Goal: Navigation & Orientation: Find specific page/section

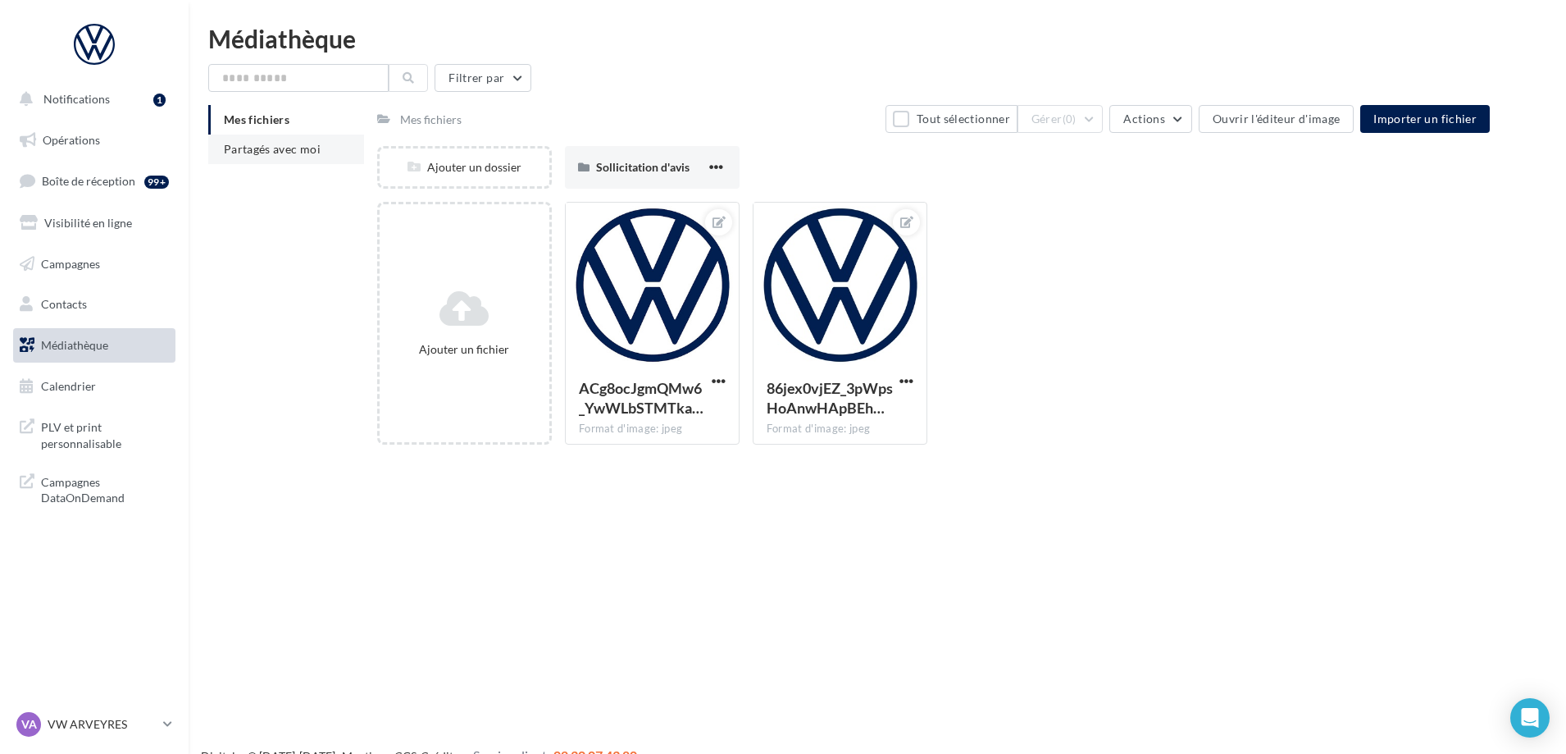
click at [272, 138] on li "Partagés avec moi" at bounding box center [286, 149] width 156 height 30
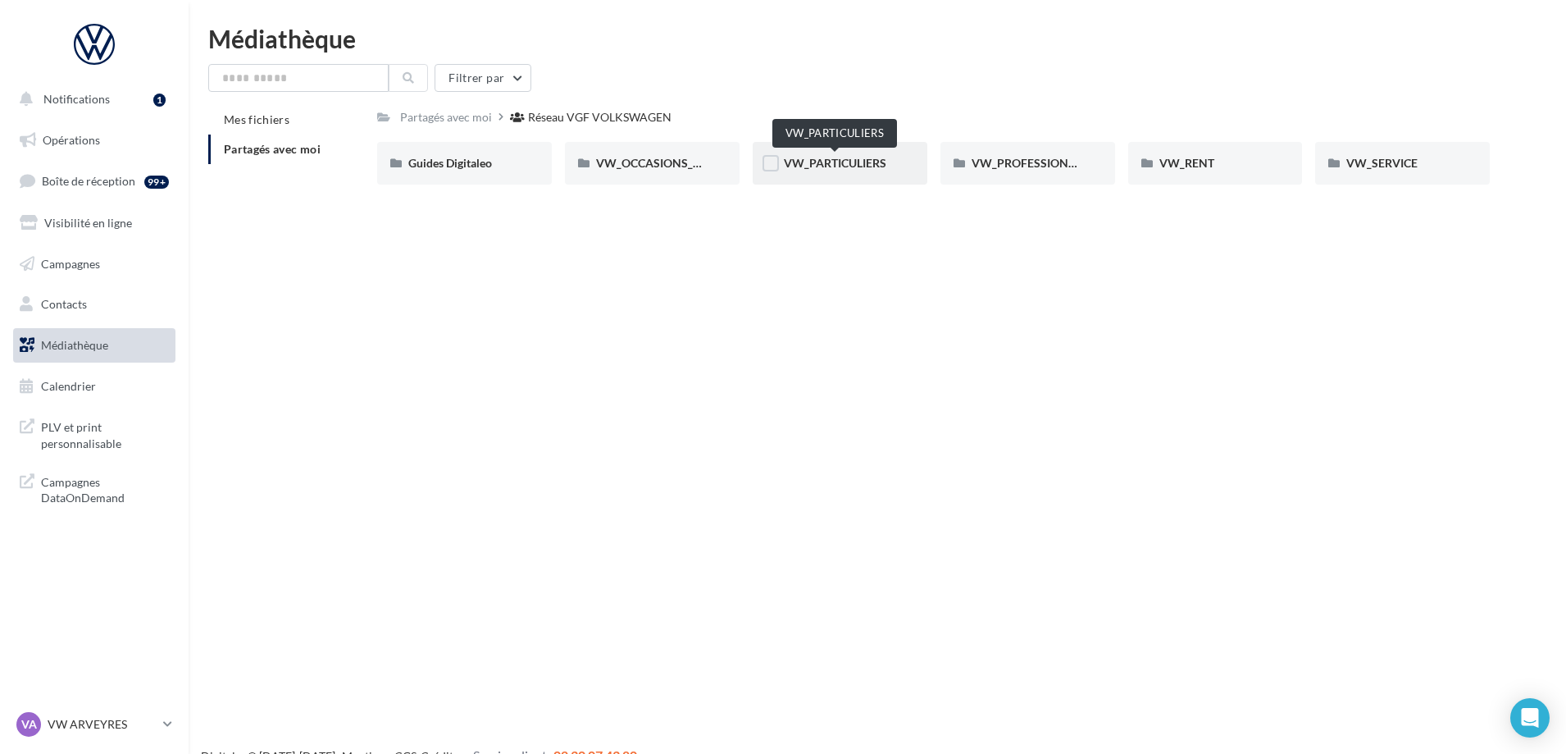
click at [865, 159] on span "VW_PARTICULIERS" at bounding box center [835, 163] width 103 height 14
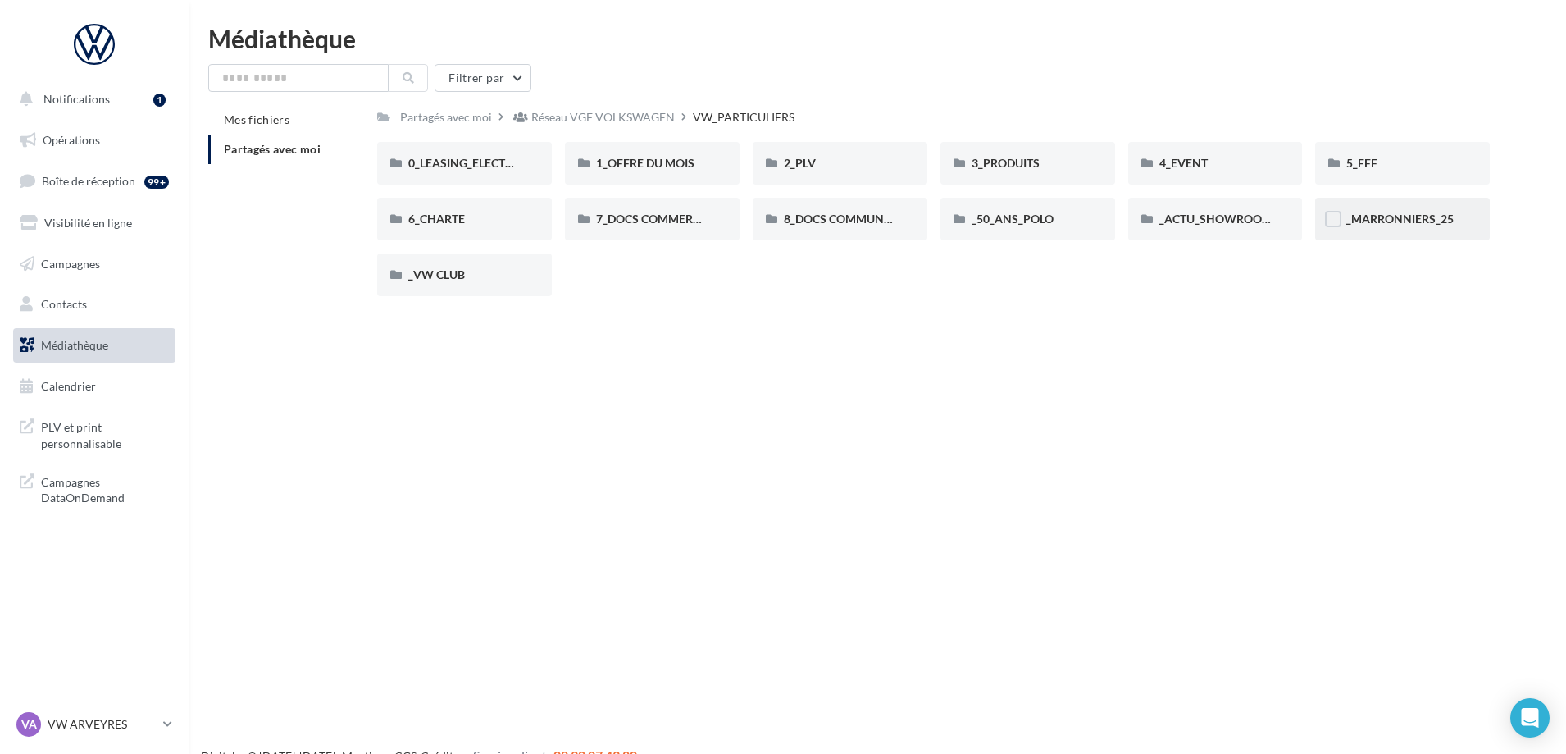
click at [1371, 213] on span "_MARRONNIERS_25" at bounding box center [1400, 219] width 107 height 14
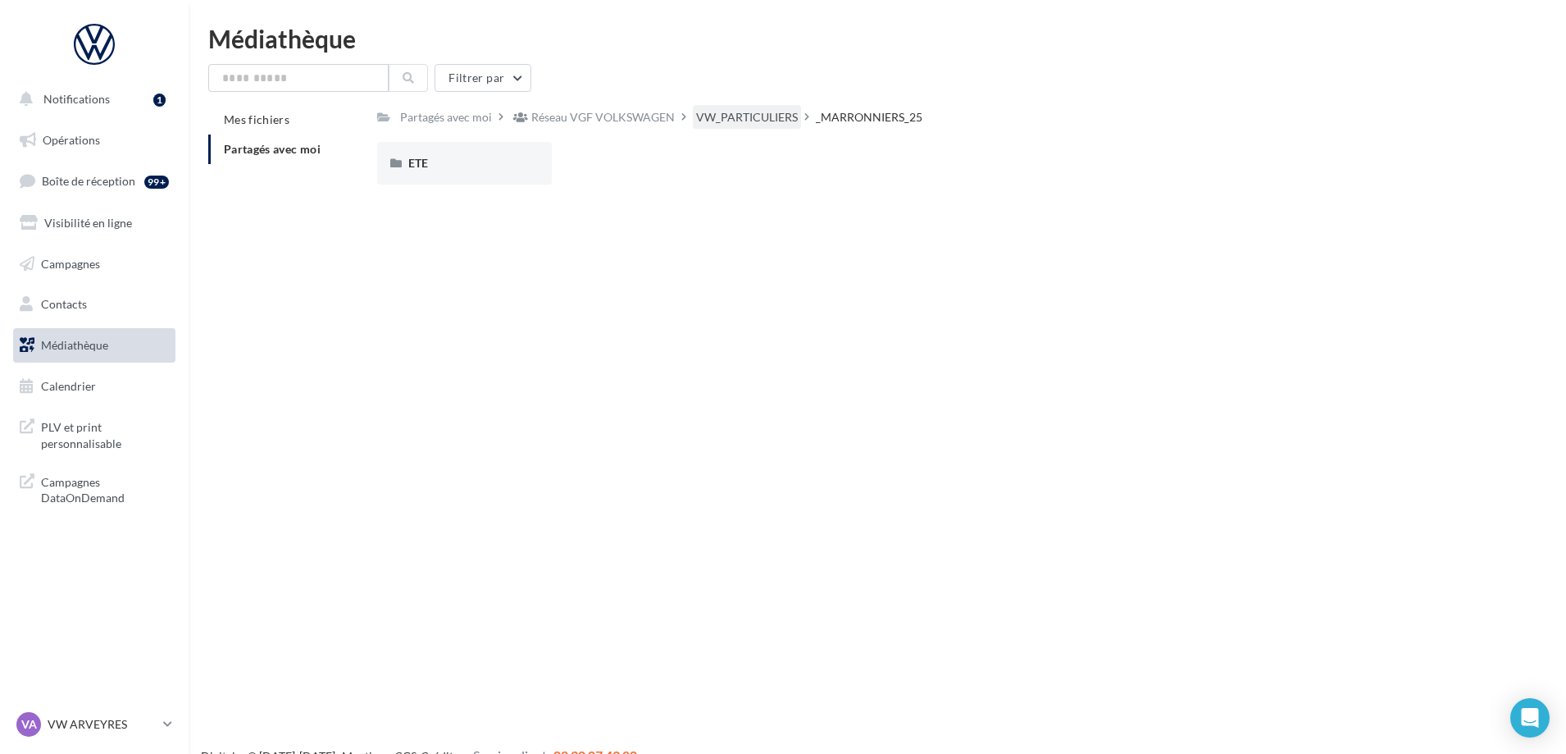
click at [761, 117] on div "VW_PARTICULIERS" at bounding box center [747, 117] width 102 height 16
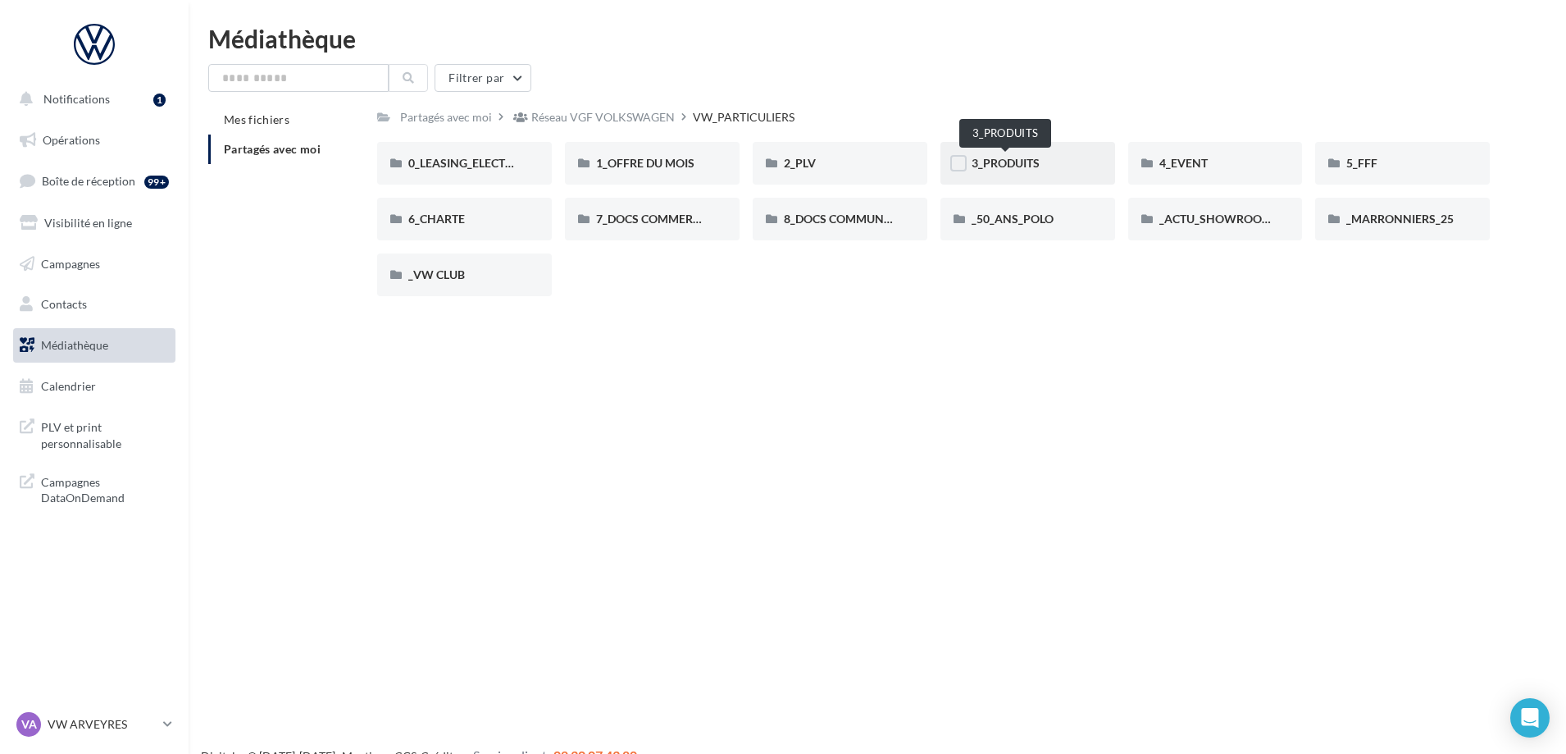
click at [1014, 165] on span "3_PRODUITS" at bounding box center [1006, 163] width 68 height 14
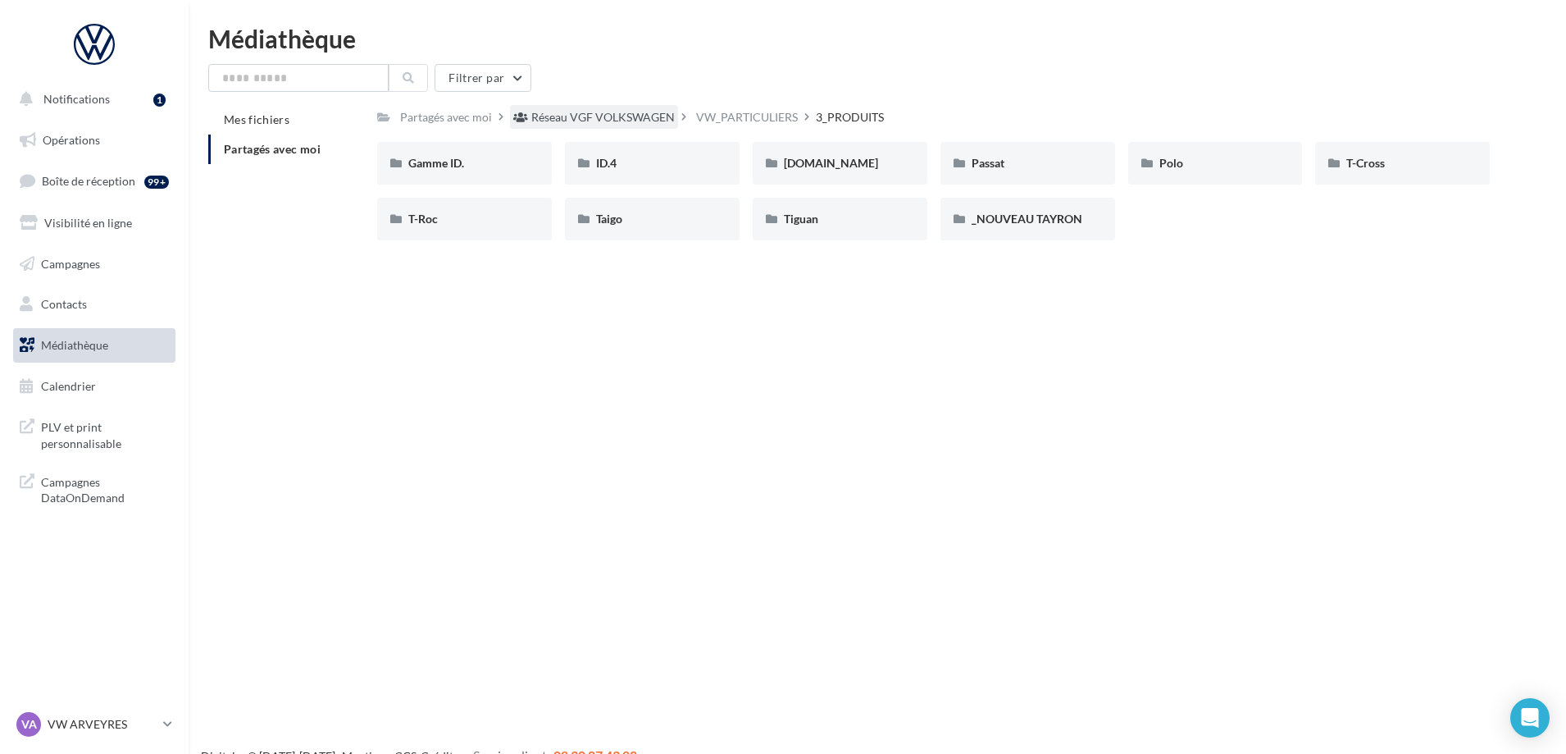
click at [604, 114] on div "Réseau VGF VOLKSWAGEN" at bounding box center [603, 117] width 144 height 16
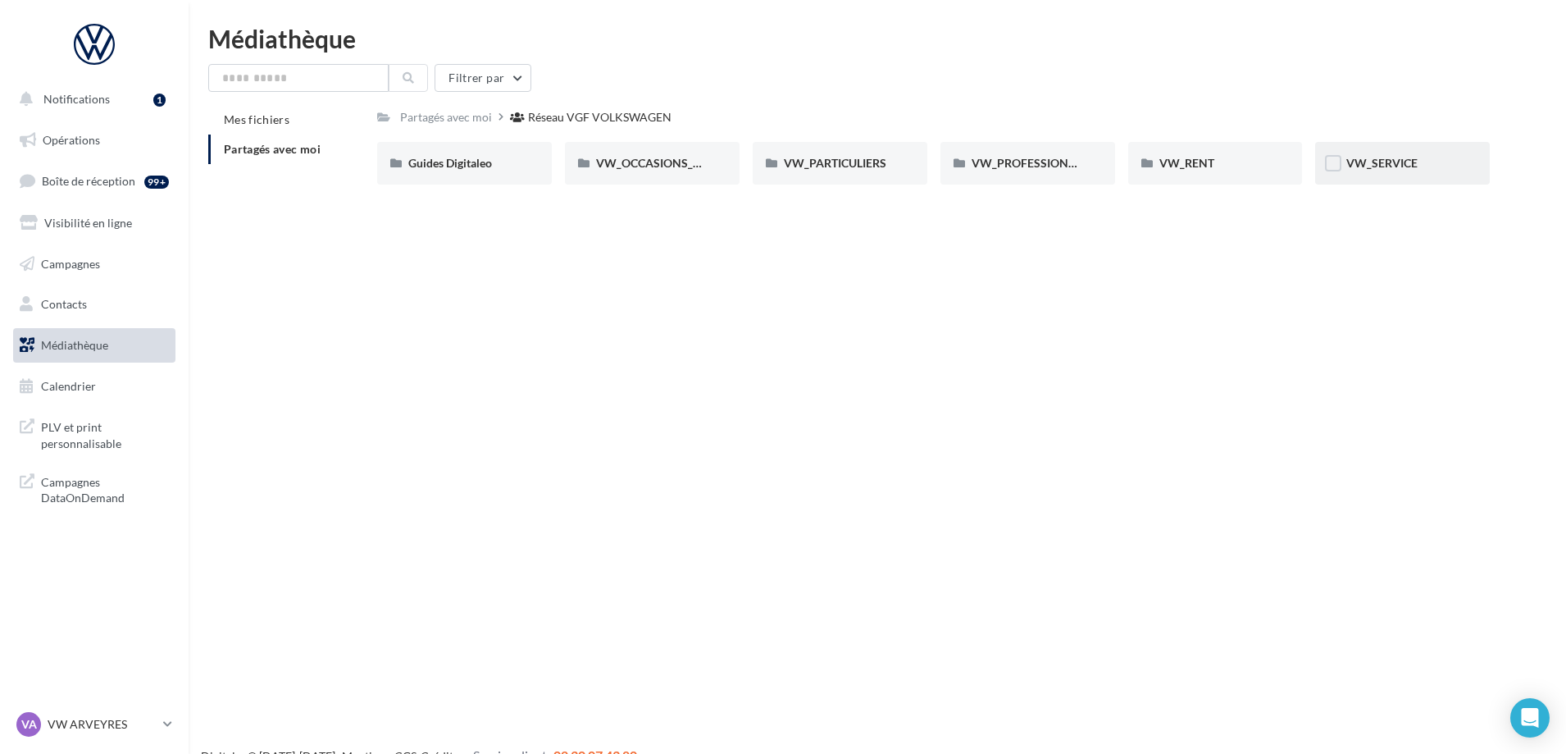
click at [1383, 154] on div "VW_SERVICE" at bounding box center [1402, 163] width 175 height 43
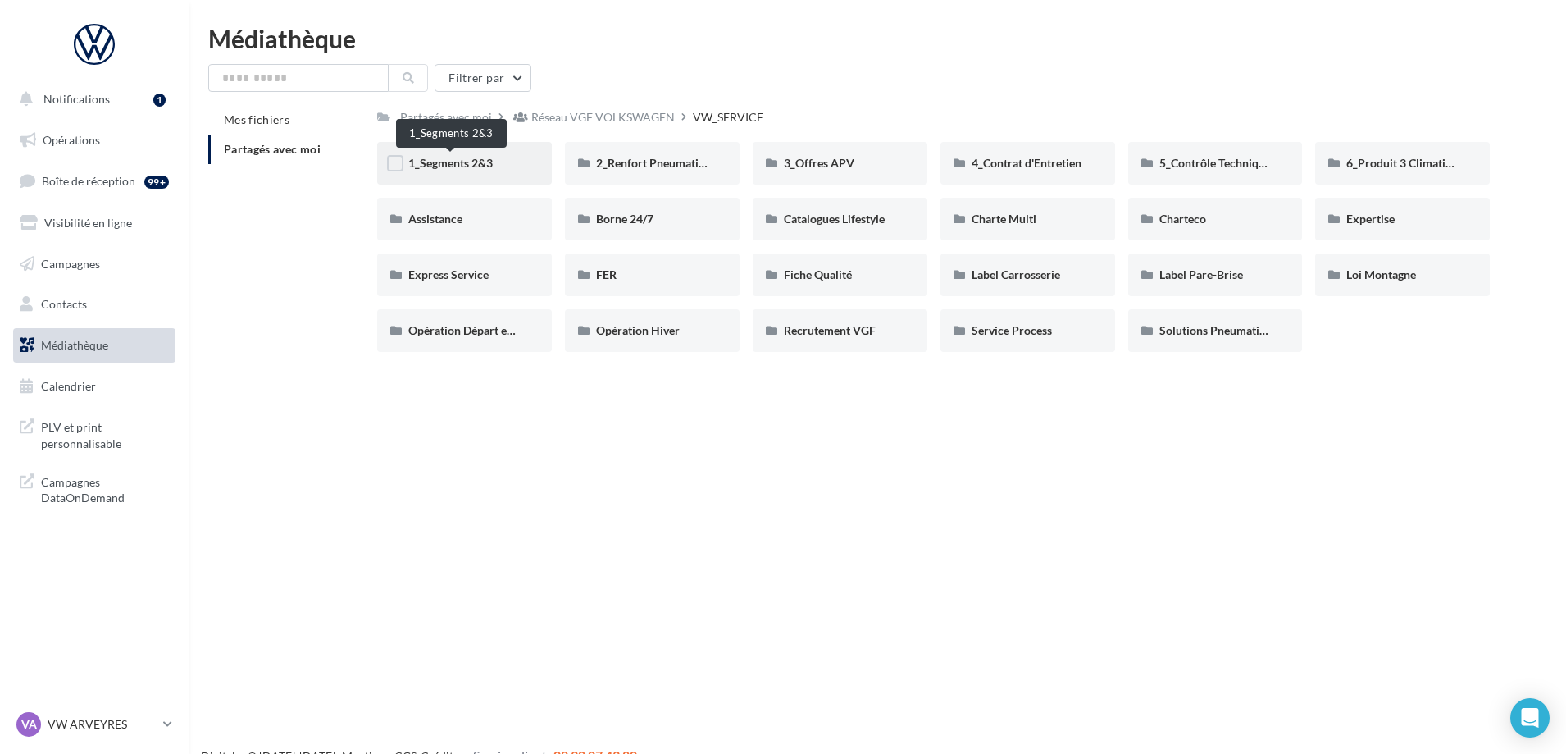
click at [492, 160] on span "1_Segments 2&3" at bounding box center [450, 163] width 84 height 14
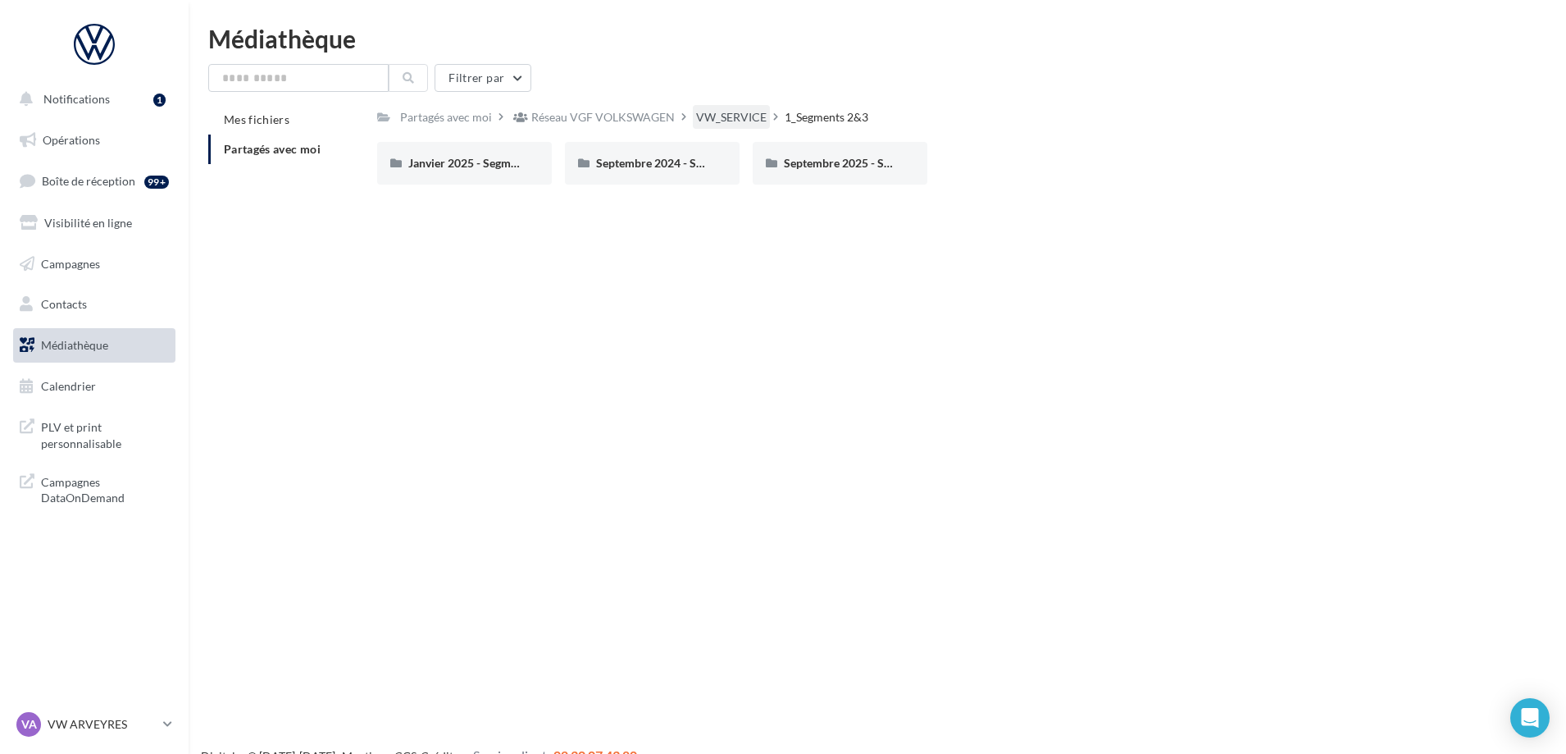
click at [725, 112] on div "VW_SERVICE" at bounding box center [731, 117] width 71 height 16
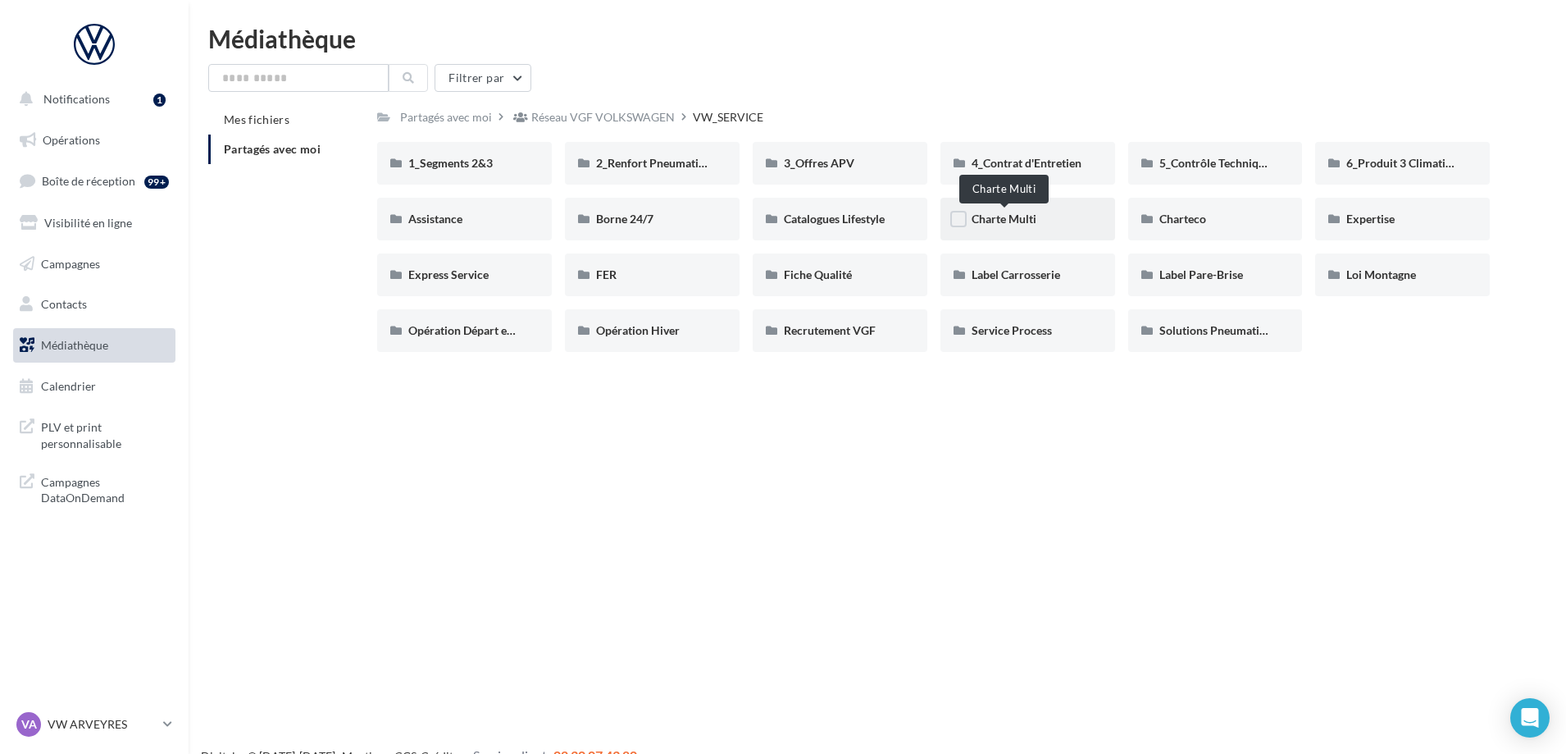
click at [998, 224] on span "Charte Multi" at bounding box center [1004, 219] width 65 height 14
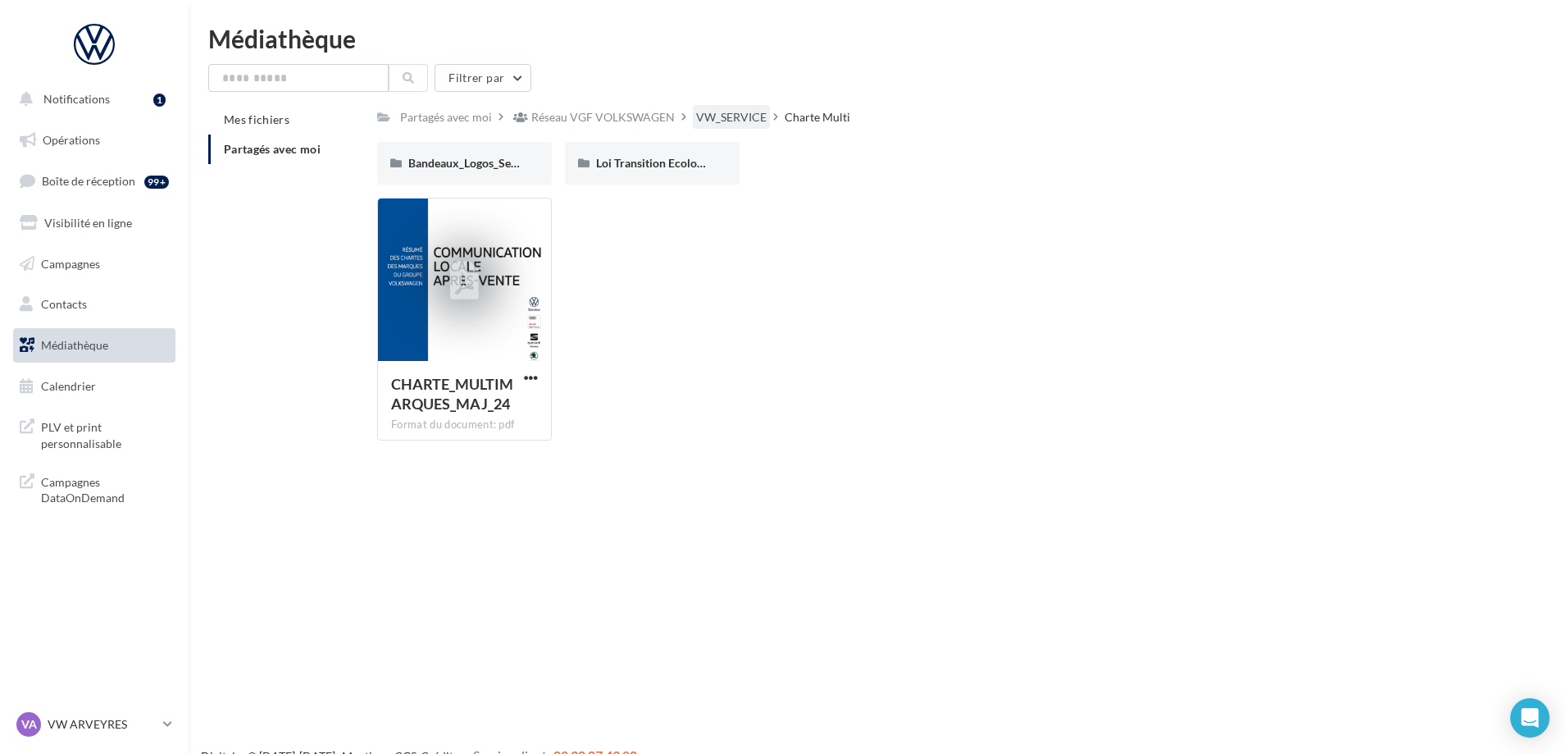
click at [717, 121] on div "VW_SERVICE" at bounding box center [731, 117] width 71 height 16
